Goal: Manage account settings

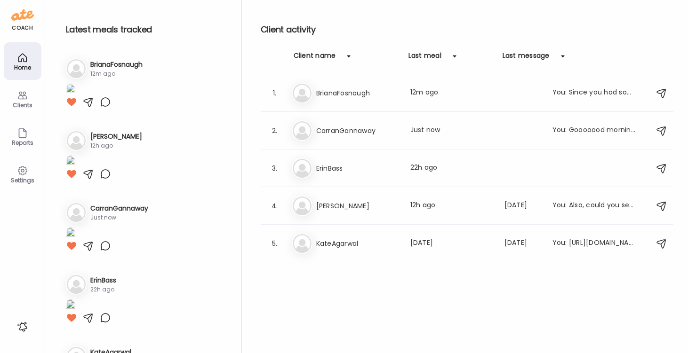
scroll to position [39, 0]
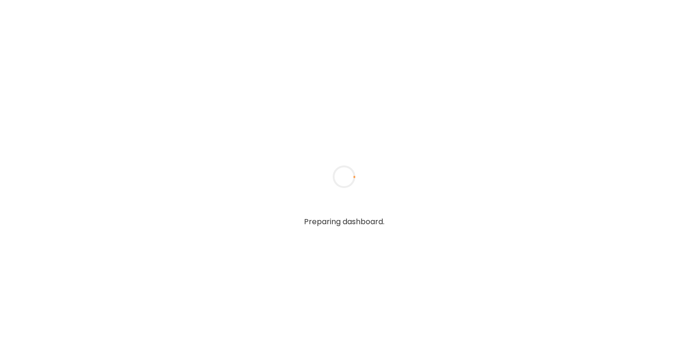
type textarea "**********"
type input "*********"
type input "**********"
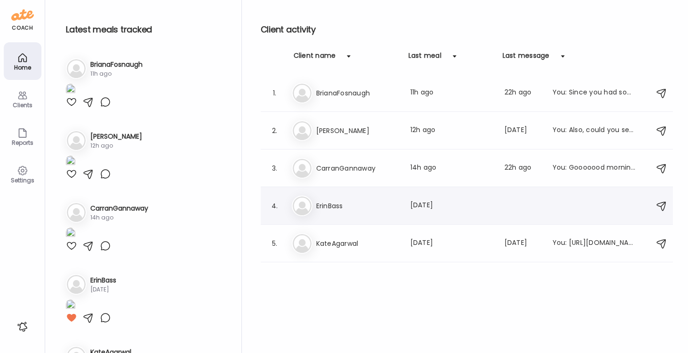
click at [340, 206] on h3 "ErinBass" at bounding box center [357, 206] width 83 height 11
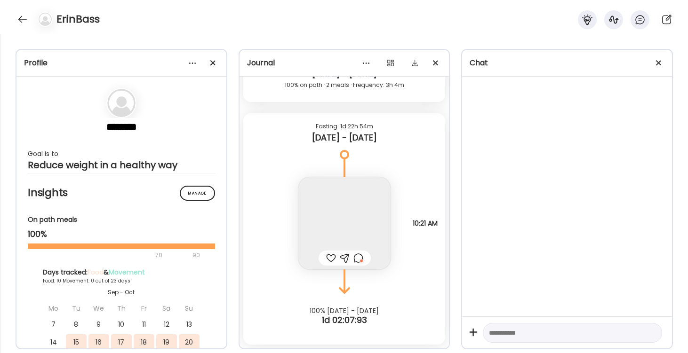
scroll to position [12484, 0]
click at [25, 22] on div at bounding box center [22, 19] width 15 height 15
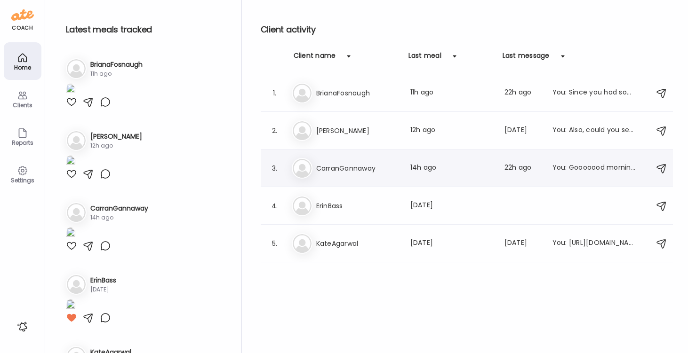
click at [324, 170] on h3 "CarranGannaway" at bounding box center [357, 168] width 83 height 11
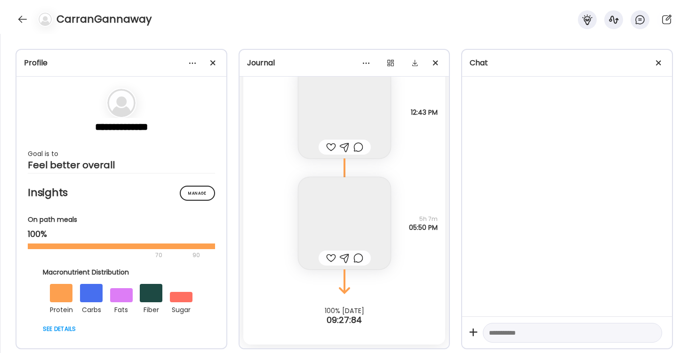
scroll to position [2686, 0]
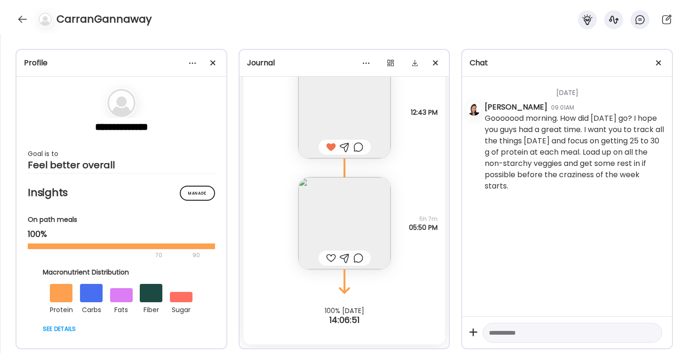
click at [329, 256] on div at bounding box center [331, 258] width 10 height 11
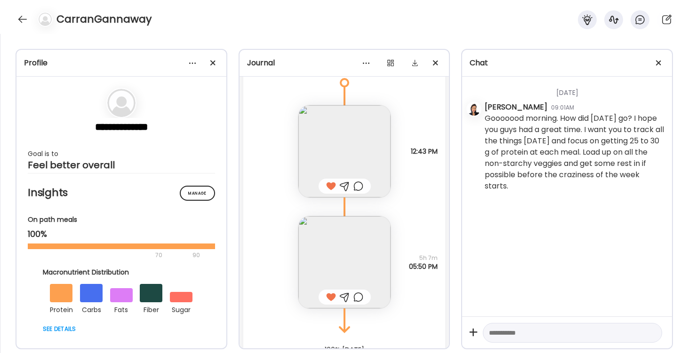
scroll to position [2644, 0]
click at [365, 241] on img at bounding box center [344, 265] width 92 height 92
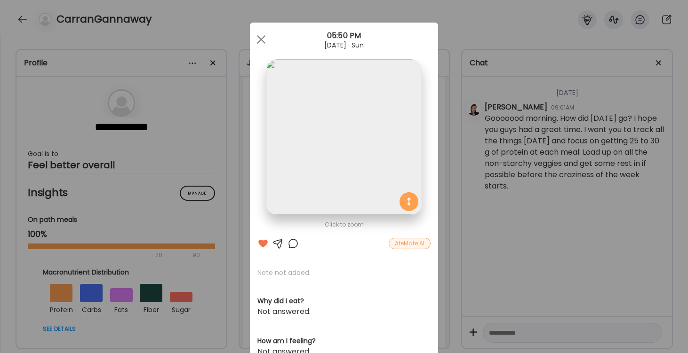
click at [309, 163] on img at bounding box center [344, 137] width 156 height 156
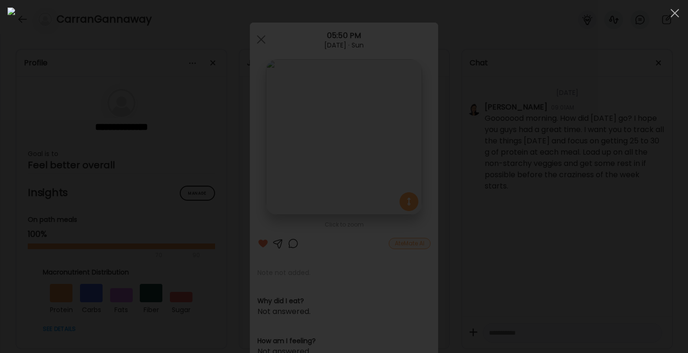
click at [655, 39] on div at bounding box center [344, 177] width 673 height 338
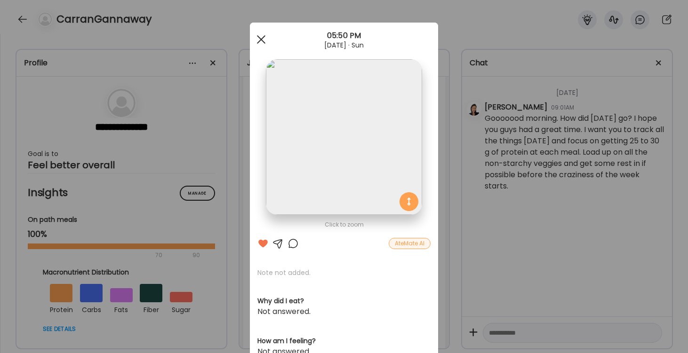
click at [260, 39] on span at bounding box center [261, 39] width 8 height 8
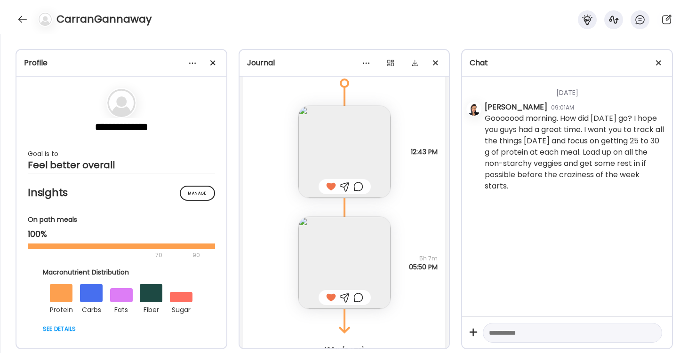
scroll to position [2654, 0]
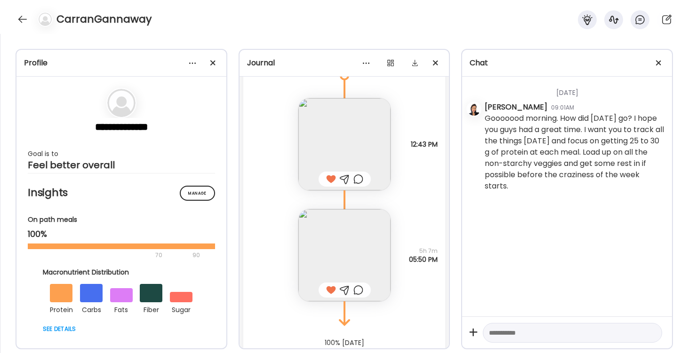
click at [355, 147] on img at bounding box center [344, 144] width 92 height 92
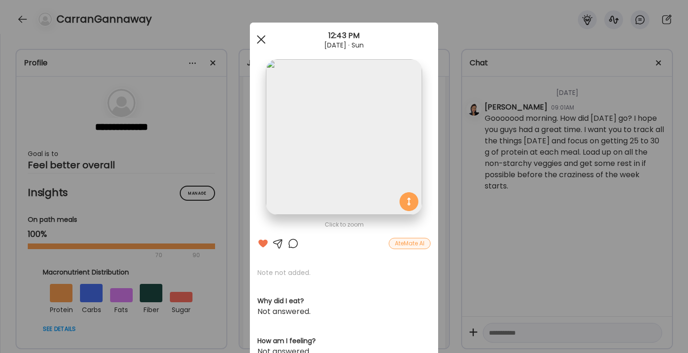
click at [261, 41] on div at bounding box center [261, 39] width 19 height 19
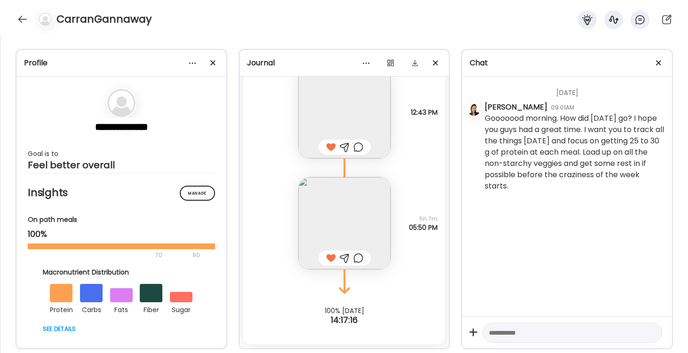
scroll to position [2686, 0]
click at [352, 197] on img at bounding box center [344, 223] width 92 height 92
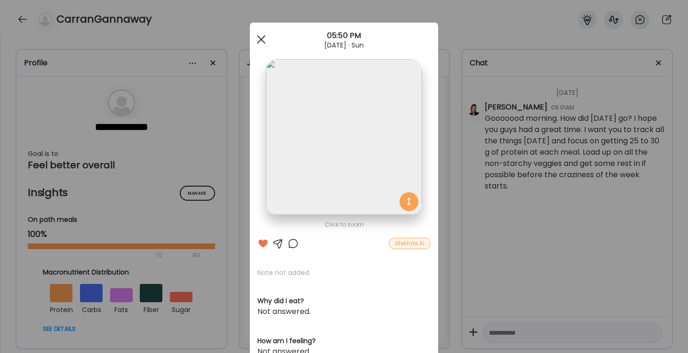
click at [261, 39] on div at bounding box center [261, 39] width 19 height 19
